Goal: Task Accomplishment & Management: Manage account settings

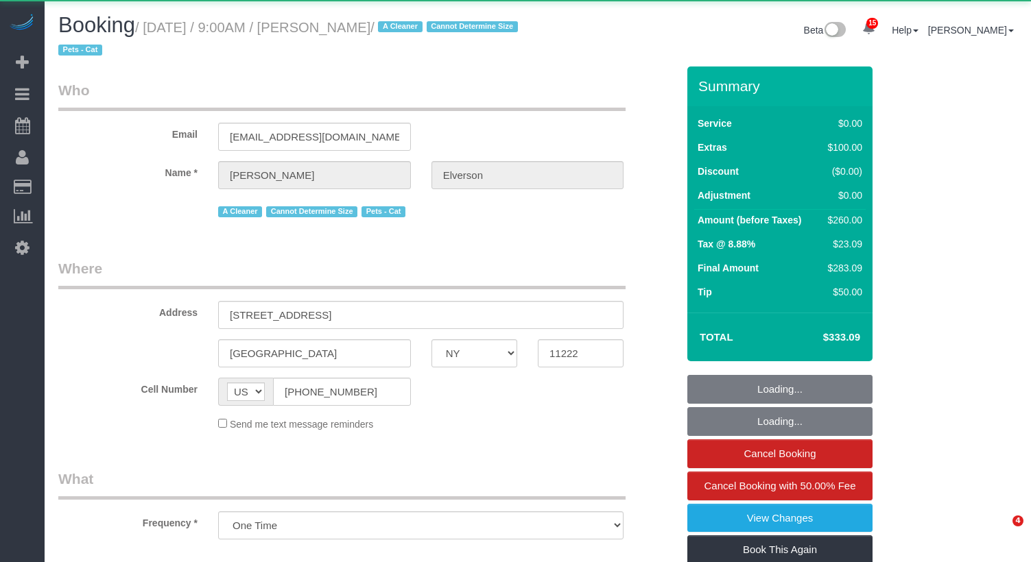
select select "NY"
select select "object:1026"
select select "string:stripe-pm_1Nxv5A4VGloSiKo7JPpN8Bhr"
select select "spot48"
select select "number:56"
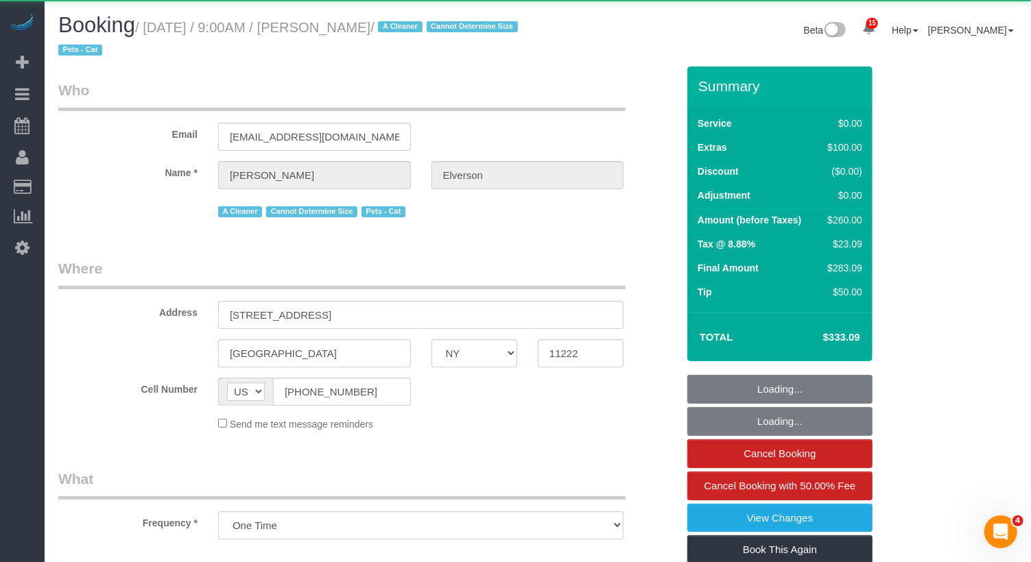
select select "number:74"
select select "number:14"
select select "number:5"
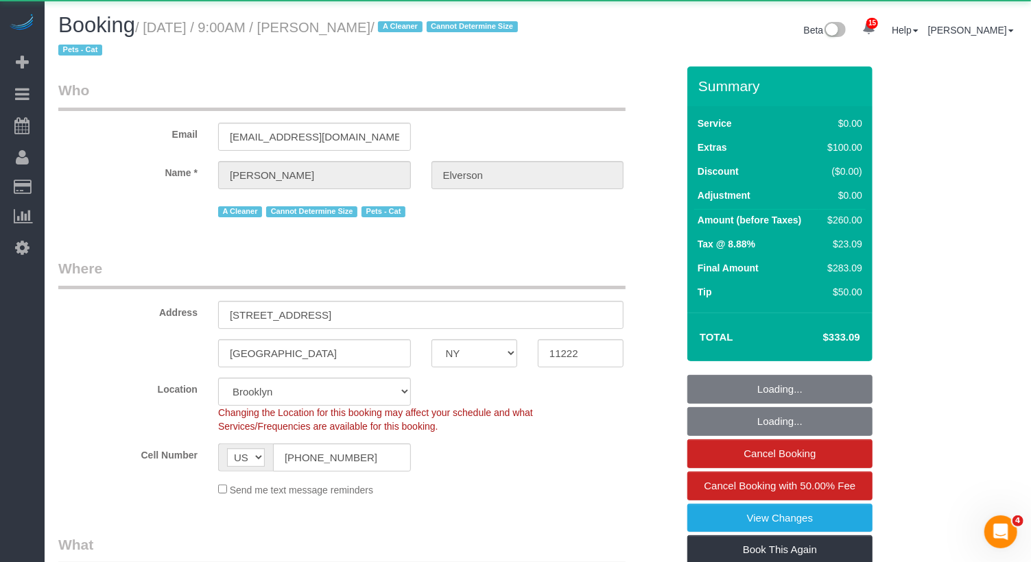
select select "1"
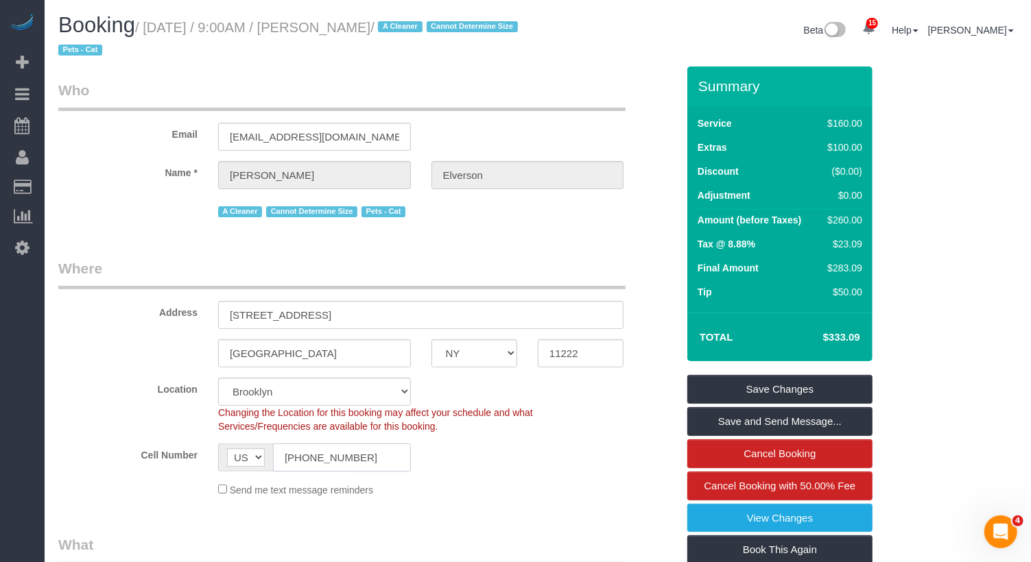
drag, startPoint x: 337, startPoint y: 455, endPoint x: 272, endPoint y: 450, distance: 65.4
click at [273, 450] on input "[PHONE_NUMBER]" at bounding box center [342, 458] width 138 height 28
